Goal: Ask a question: Seek information or help from site administrators or community

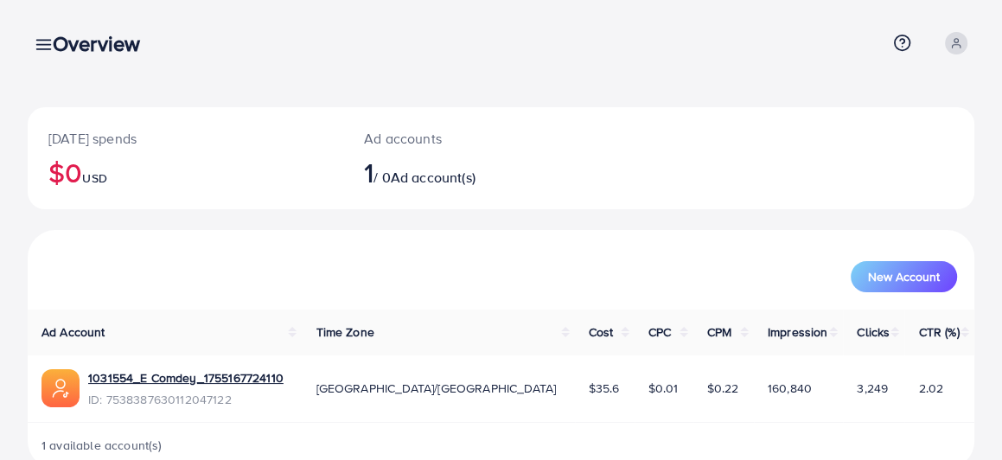
click at [43, 41] on div "Overview" at bounding box center [103, 43] width 129 height 25
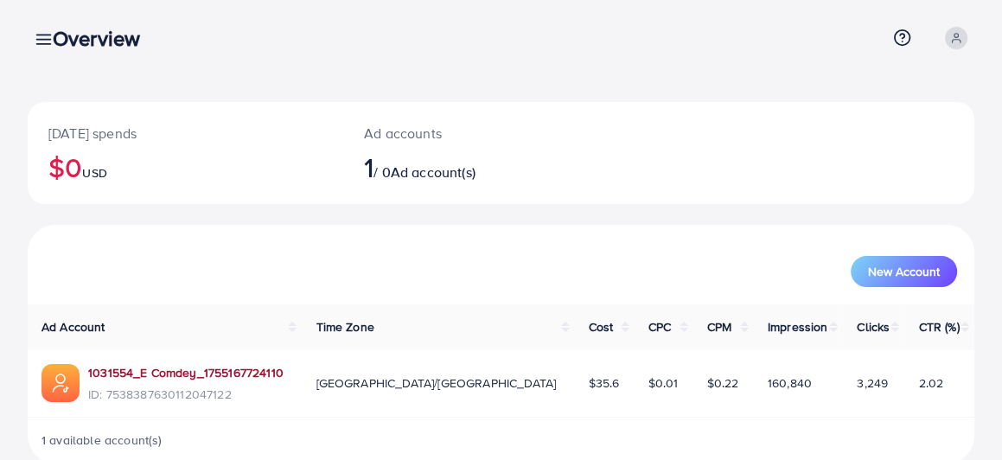
scroll to position [35, 0]
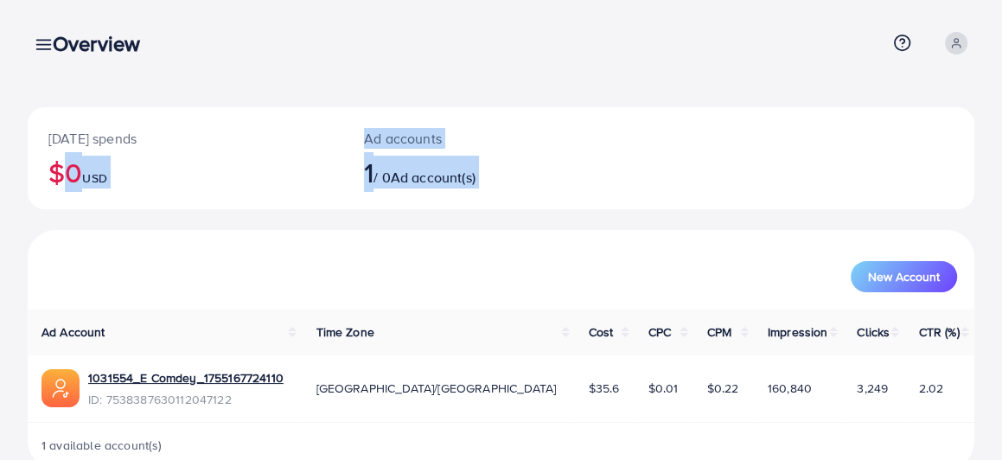
drag, startPoint x: 0, startPoint y: 221, endPoint x: 235, endPoint y: 254, distance: 237.6
click at [236, 259] on div "Today's spends $0 USD Ad accounts 1 / 0 Ad account(s) New Account Ad Account Ti…" at bounding box center [501, 248] width 1002 height 496
click at [874, 277] on span "New Account" at bounding box center [904, 277] width 72 height 12
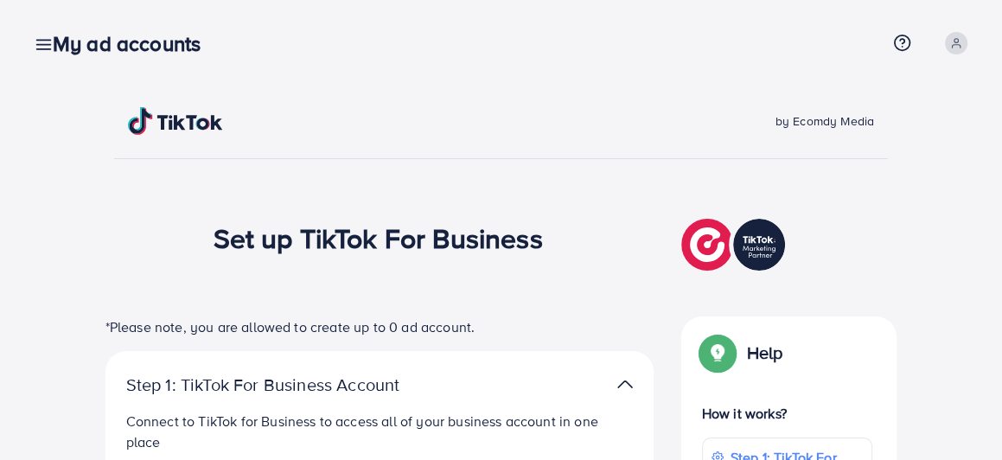
click at [711, 247] on img at bounding box center [736, 245] width 108 height 61
drag, startPoint x: 778, startPoint y: 129, endPoint x: 868, endPoint y: 126, distance: 90.0
click at [868, 126] on span "by Ecomdy Media" at bounding box center [825, 120] width 99 height 17
click at [750, 131] on div "by Ecomdy Media" at bounding box center [501, 133] width 774 height 52
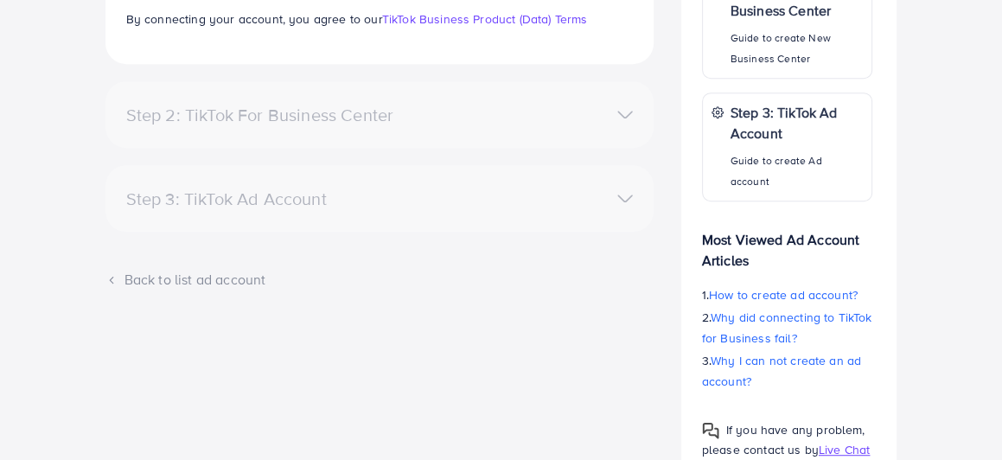
scroll to position [615, 0]
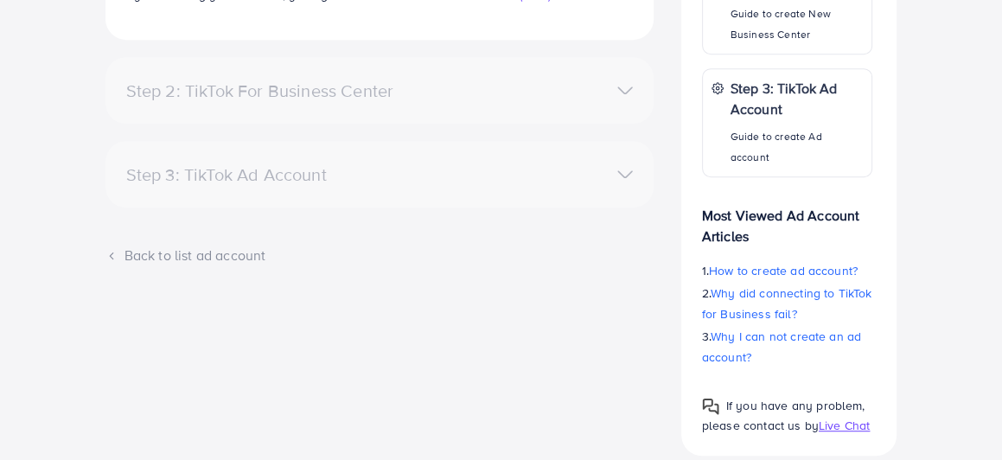
click at [851, 417] on span "Live Chat" at bounding box center [844, 425] width 51 height 17
click at [848, 417] on span "Live Chat" at bounding box center [844, 425] width 51 height 17
click at [841, 417] on span "Live Chat" at bounding box center [844, 425] width 51 height 17
click at [836, 417] on span "Live Chat" at bounding box center [844, 425] width 51 height 17
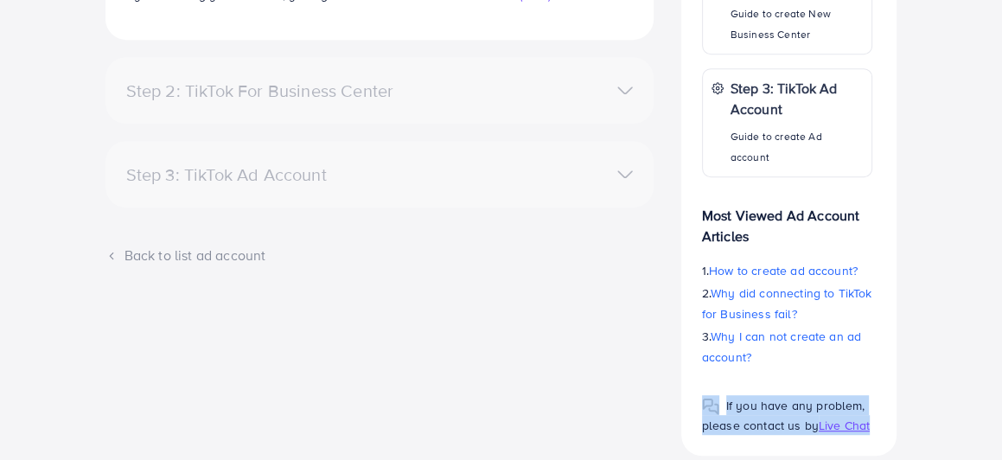
click at [836, 417] on span "Live Chat" at bounding box center [844, 425] width 51 height 17
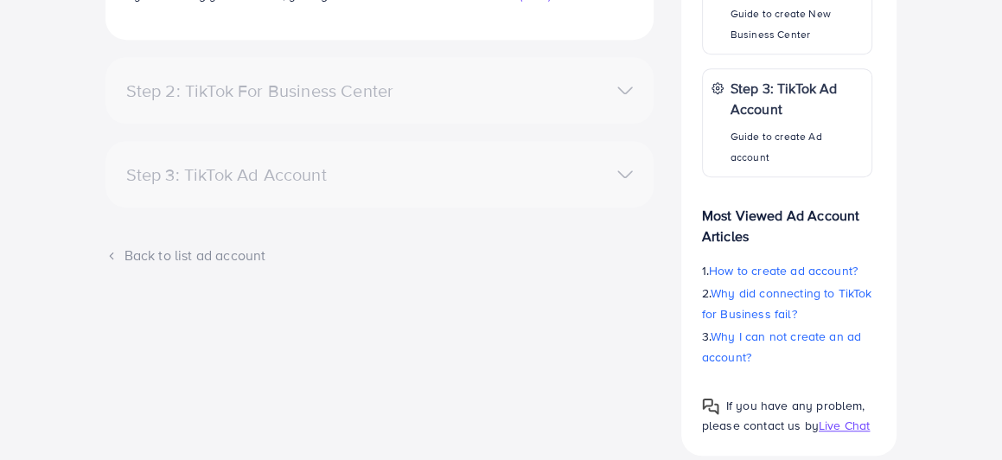
click at [625, 417] on div "*Please note, you are allowed to create up to 0 ad account. Step 1: TikTok For …" at bounding box center [380, 79] width 576 height 754
click at [834, 417] on span "Live Chat" at bounding box center [844, 425] width 51 height 17
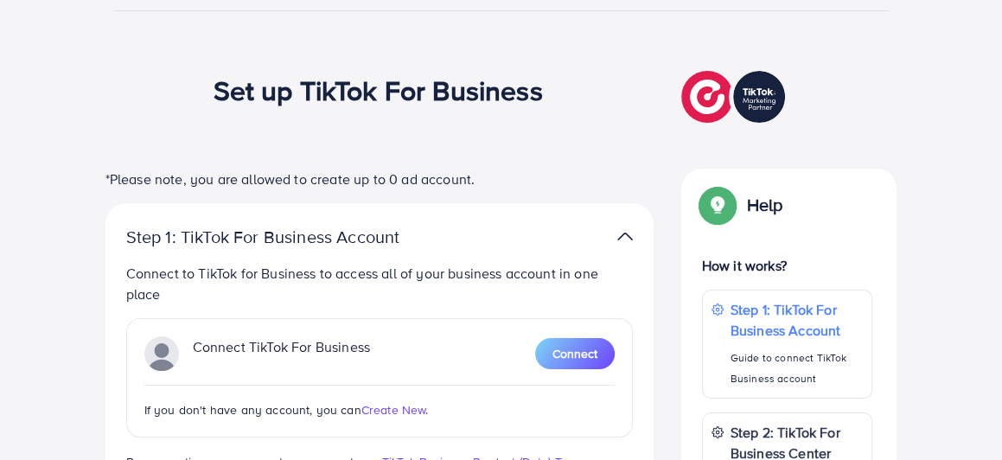
scroll to position [144, 0]
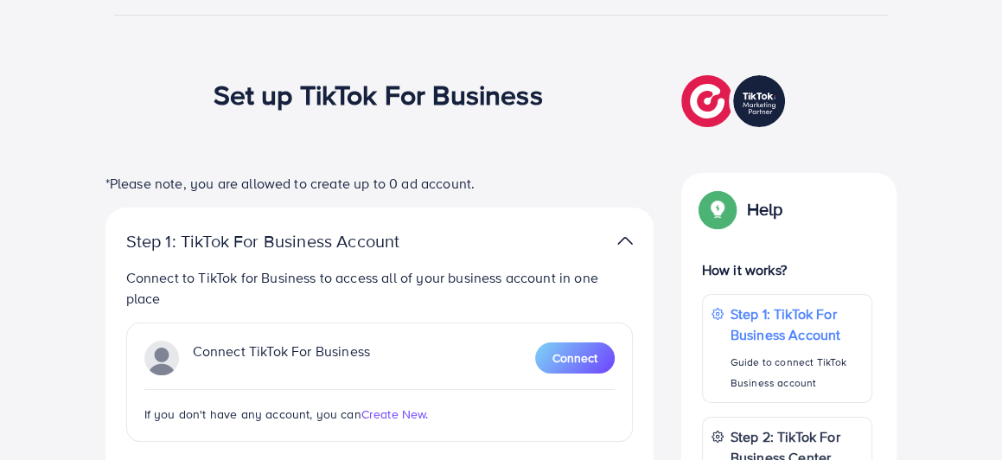
click at [690, 115] on img at bounding box center [736, 101] width 108 height 61
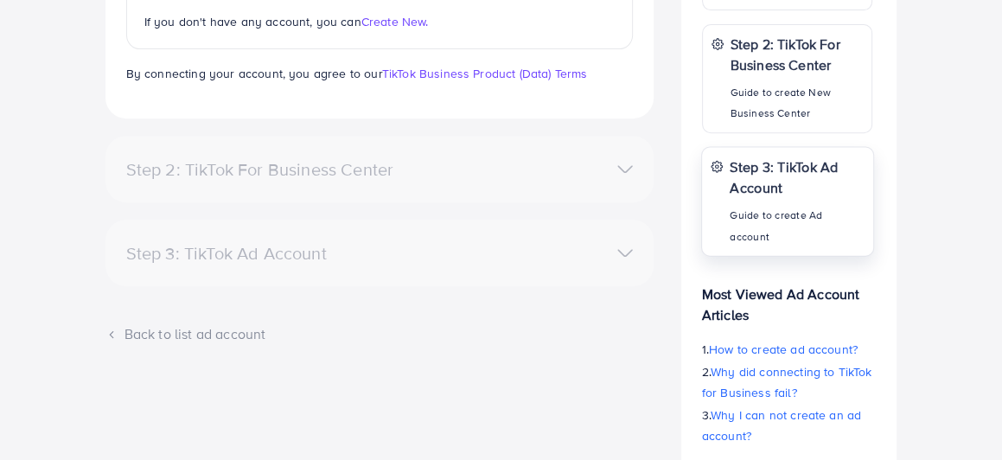
scroll to position [615, 0]
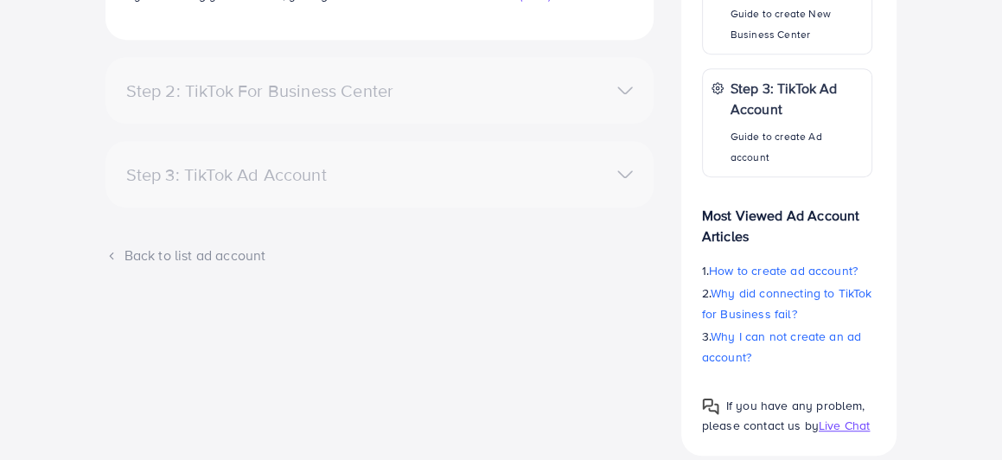
click at [842, 417] on span "Live Chat" at bounding box center [844, 425] width 51 height 17
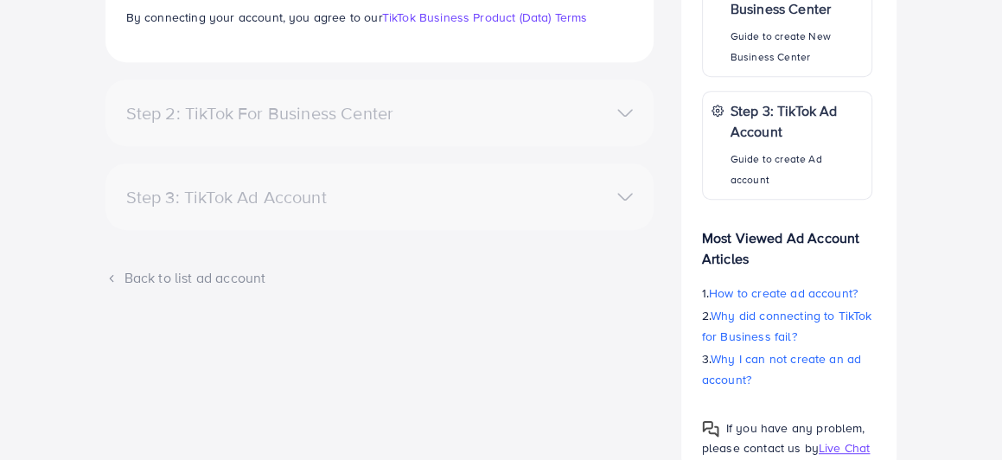
scroll to position [615, 0]
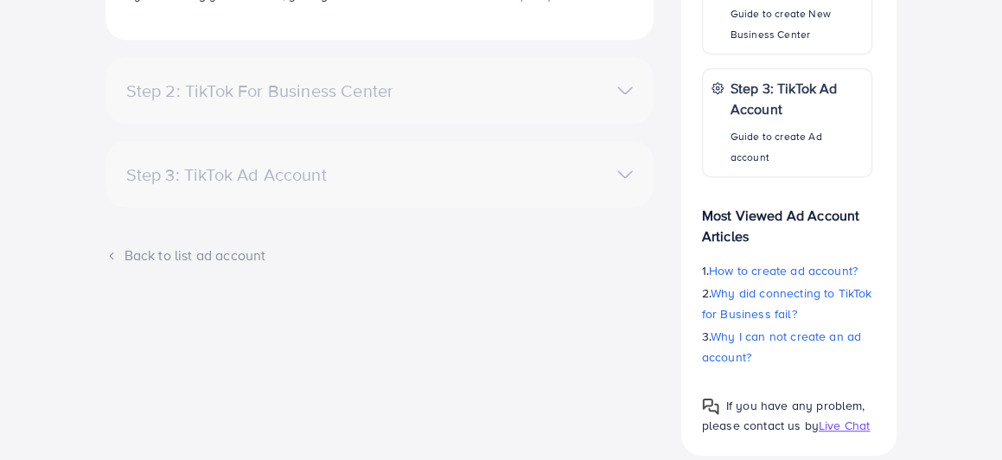
click at [833, 417] on span "Live Chat" at bounding box center [844, 425] width 51 height 17
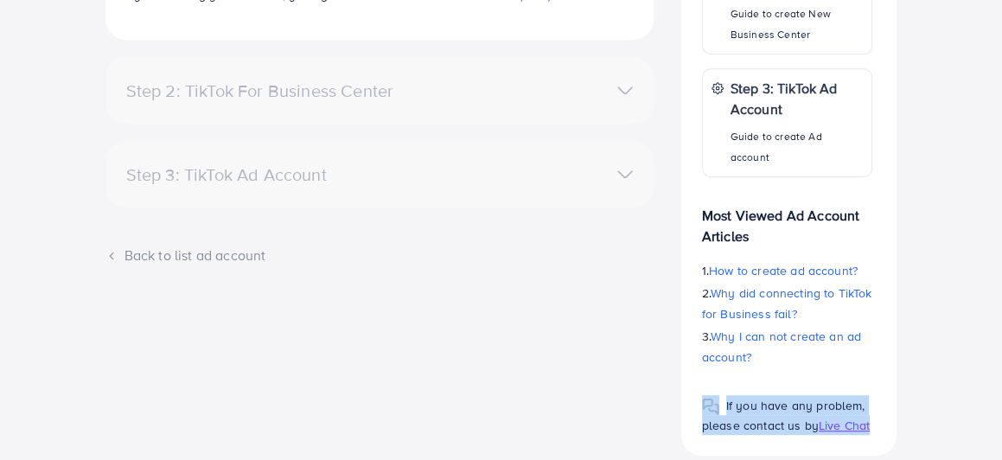
click at [833, 417] on span "Live Chat" at bounding box center [844, 425] width 51 height 17
click at [830, 417] on span "Live Chat" at bounding box center [844, 425] width 51 height 17
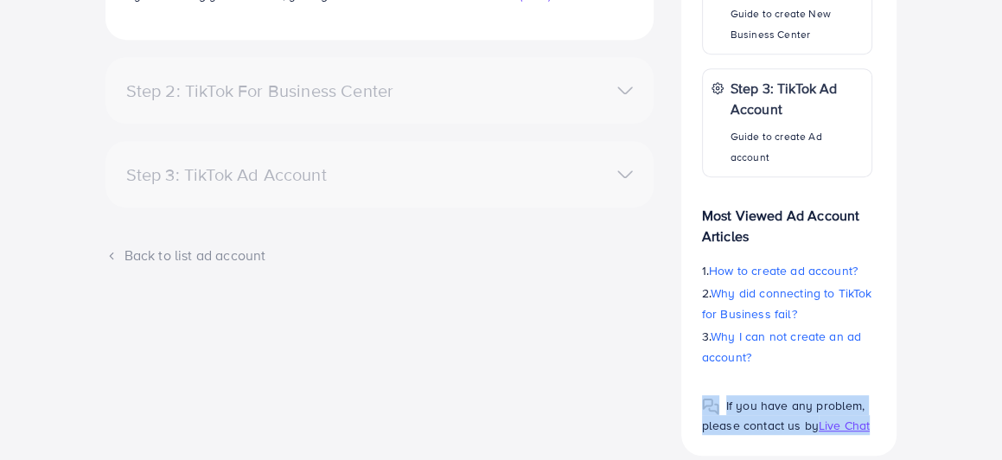
click at [828, 417] on span "Live Chat" at bounding box center [844, 425] width 51 height 17
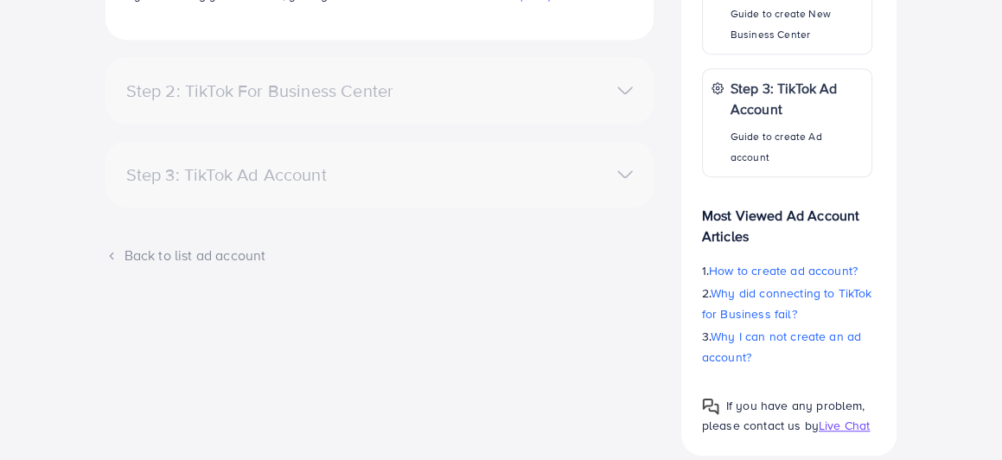
click at [522, 325] on div "*Please note, you are allowed to create up to 0 ad account. Step 1: TikTok For …" at bounding box center [380, 79] width 576 height 754
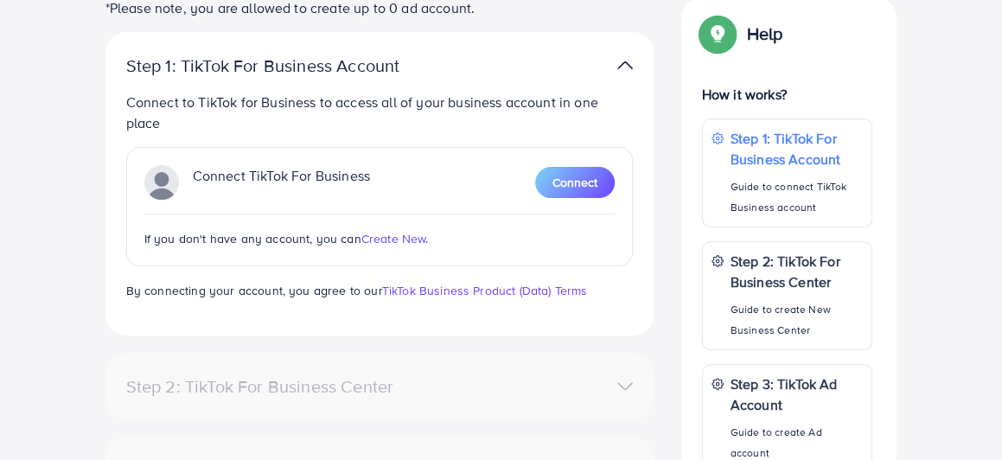
scroll to position [0, 0]
